Goal: Navigation & Orientation: Find specific page/section

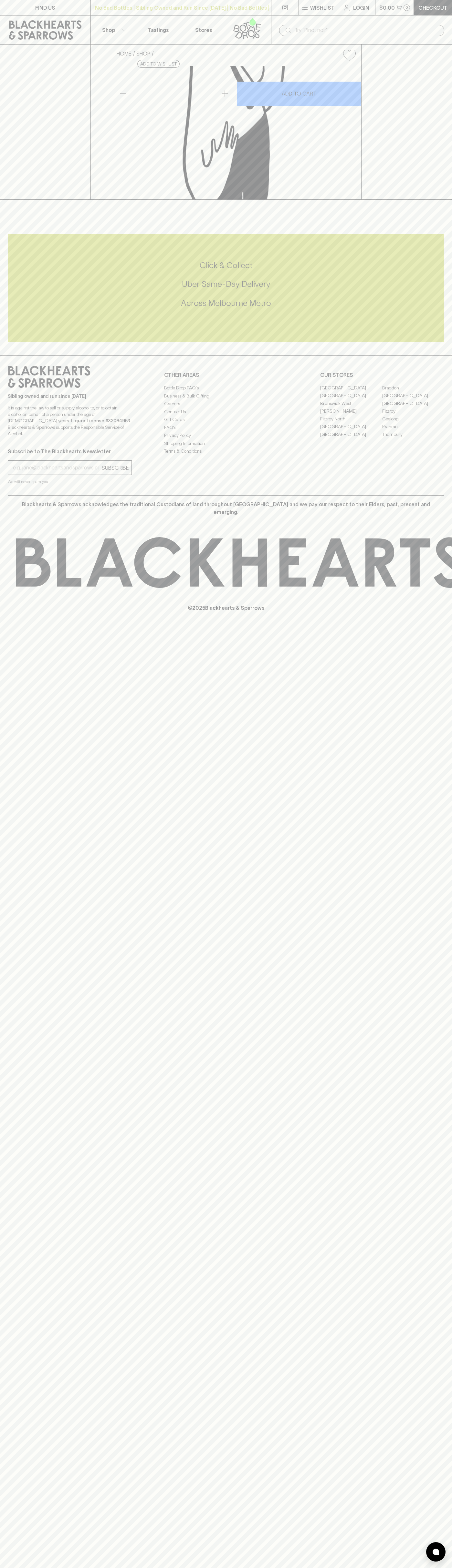
click at [46, 9] on p "FIND US" at bounding box center [45, 7] width 20 height 8
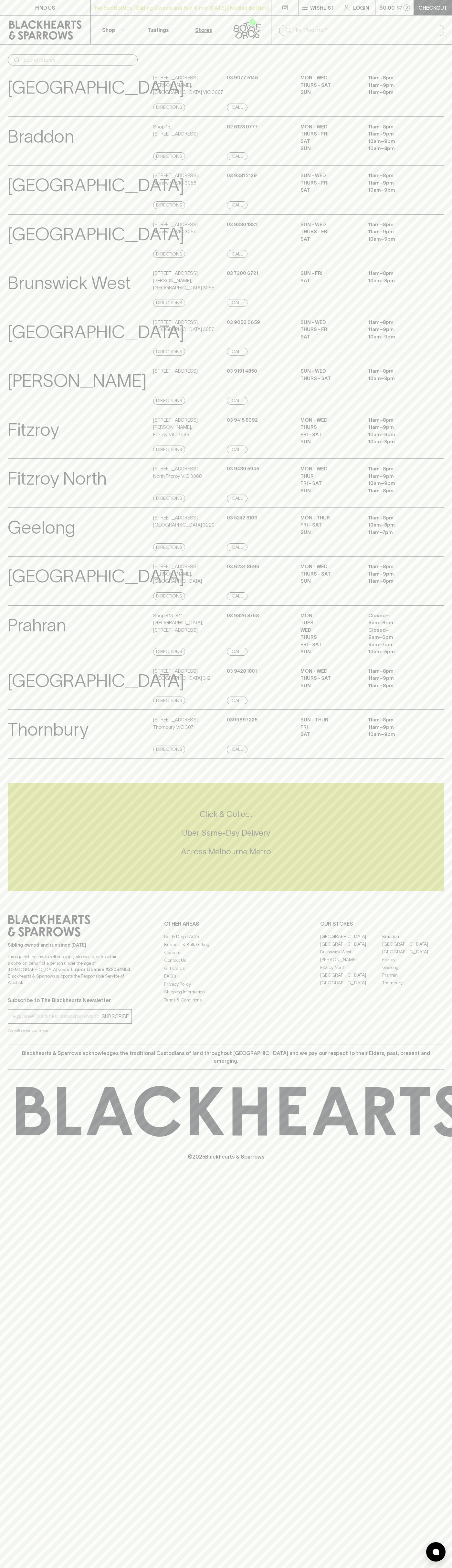
click at [85, 1567] on html "FIND US | No Bad Bottles | Sibling Owned and Run Since 2006 | No Bad Bottles | …" at bounding box center [226, 784] width 452 height 1568
click at [29, 1126] on icon at bounding box center [453, 1111] width 873 height 51
